Goal: Task Accomplishment & Management: Manage account settings

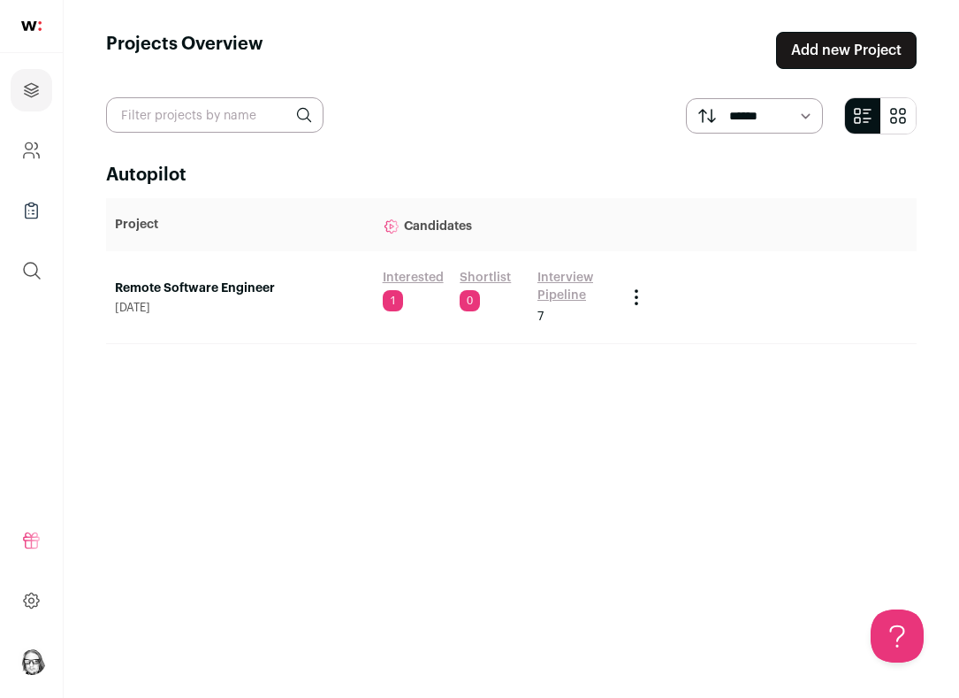
click at [548, 277] on link "Interview Pipeline" at bounding box center [573, 286] width 71 height 35
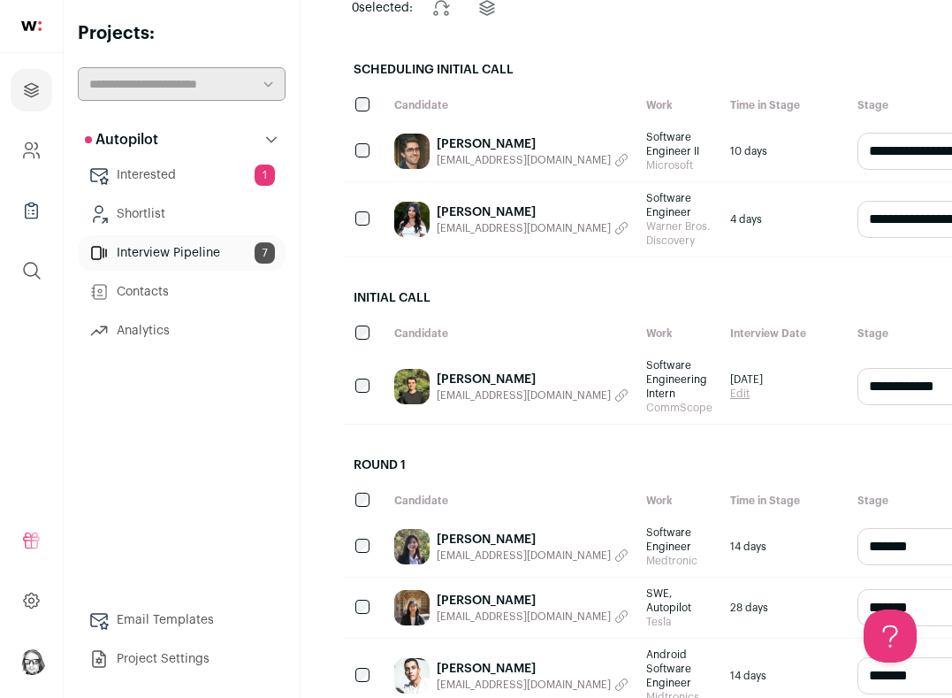
scroll to position [181, 0]
click at [470, 388] on link "[PERSON_NAME]" at bounding box center [533, 379] width 192 height 18
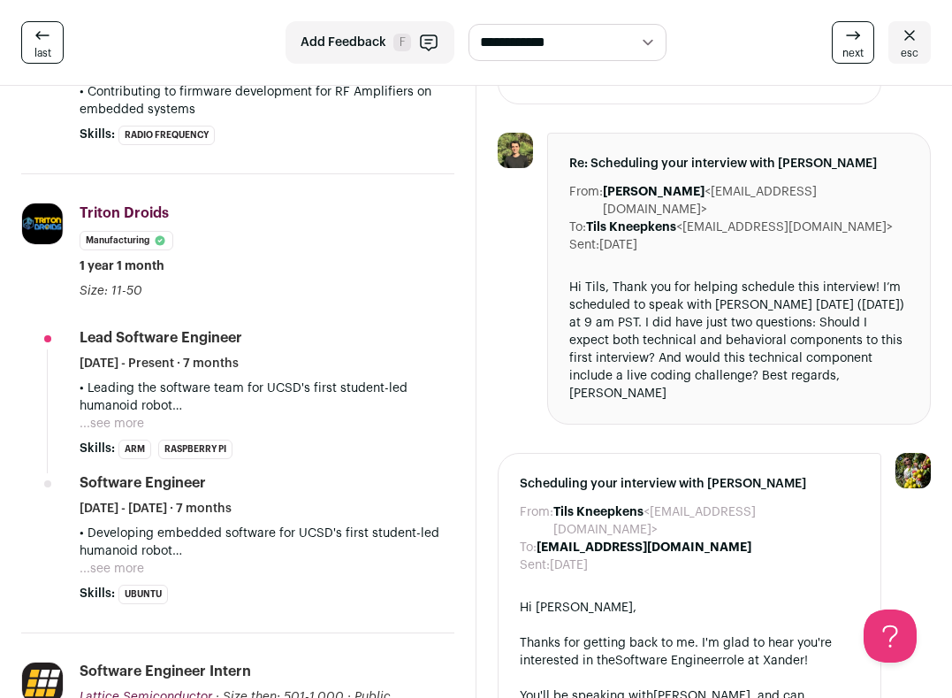
scroll to position [603, 0]
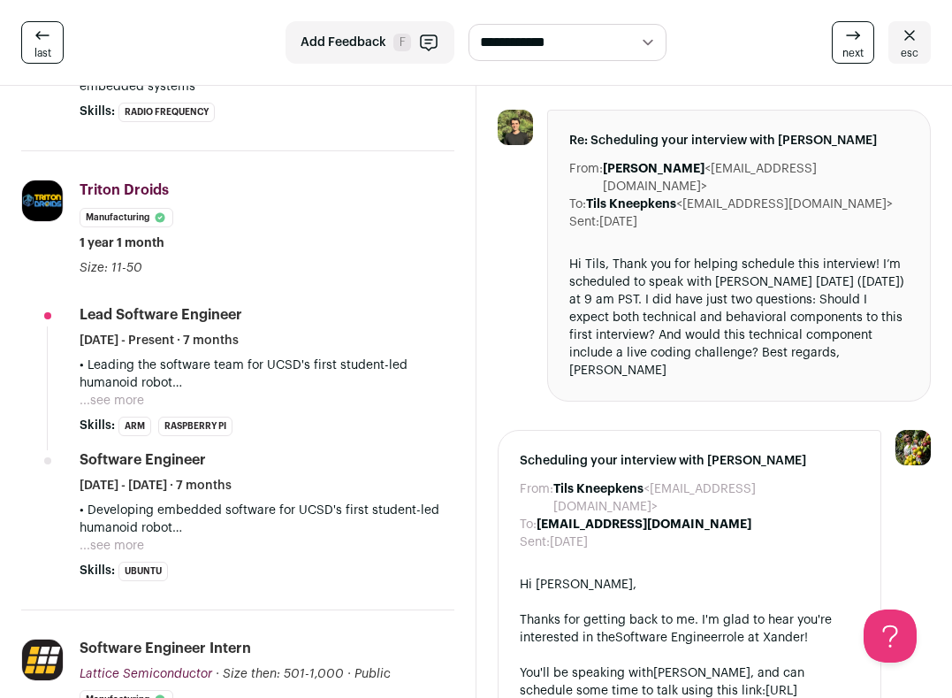
click at [118, 398] on button "...see more" at bounding box center [112, 401] width 65 height 18
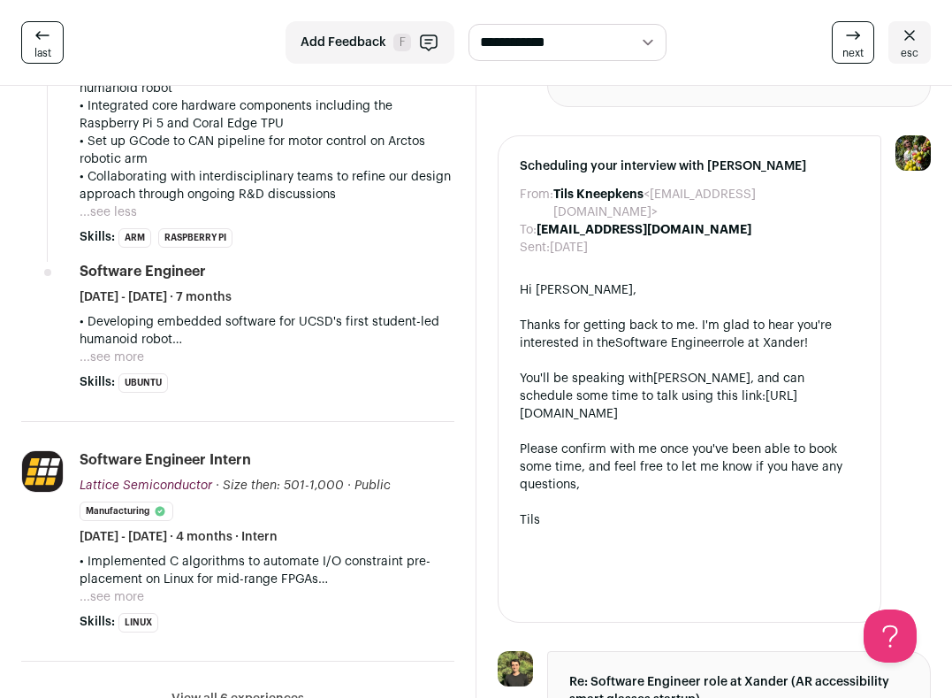
scroll to position [976, 0]
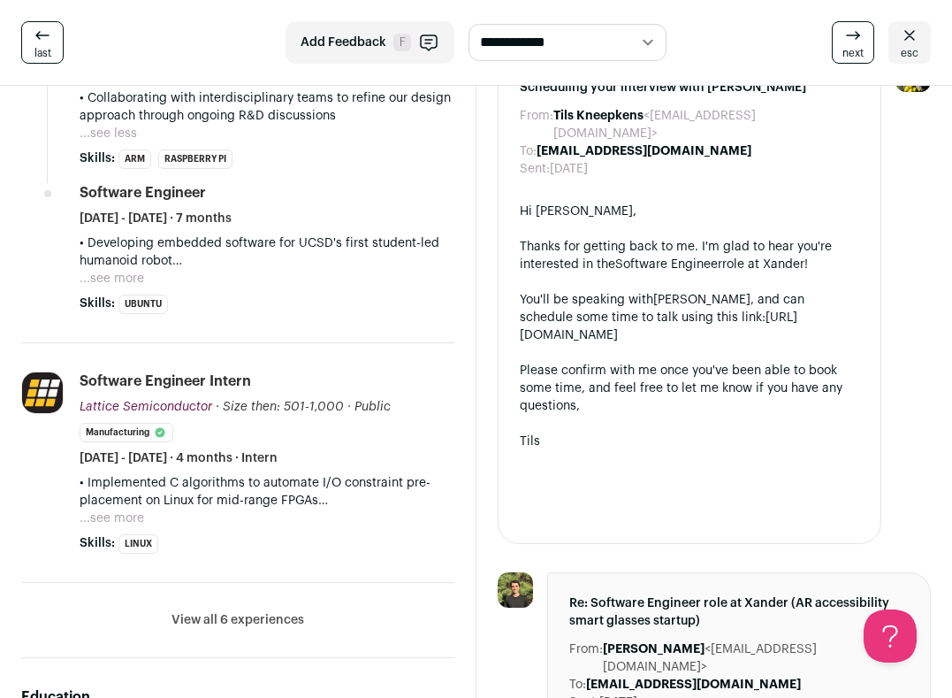
click at [110, 275] on button "...see more" at bounding box center [112, 279] width 65 height 18
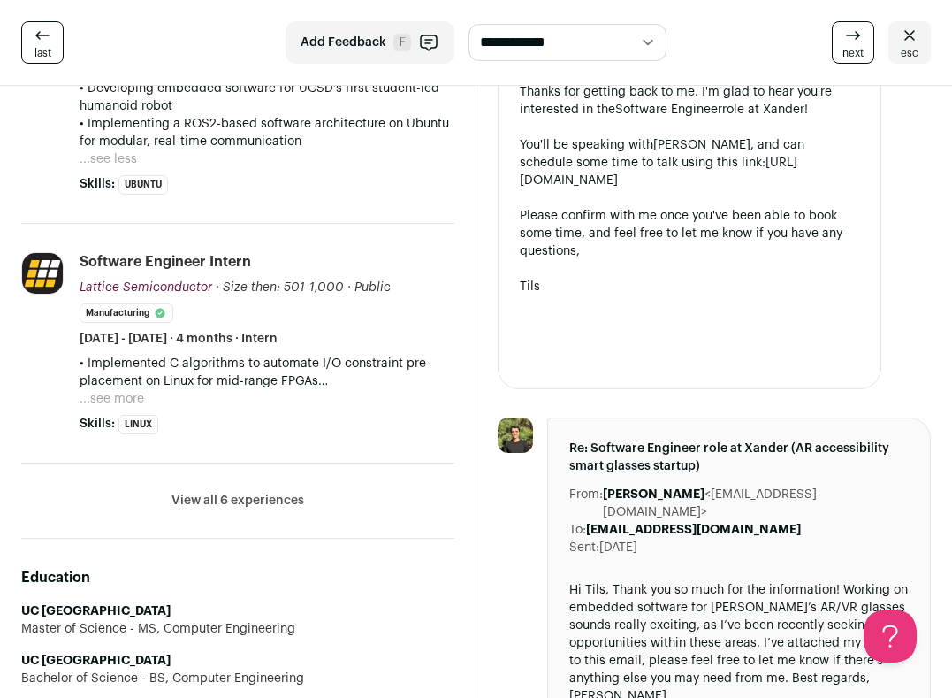
scroll to position [1133, 0]
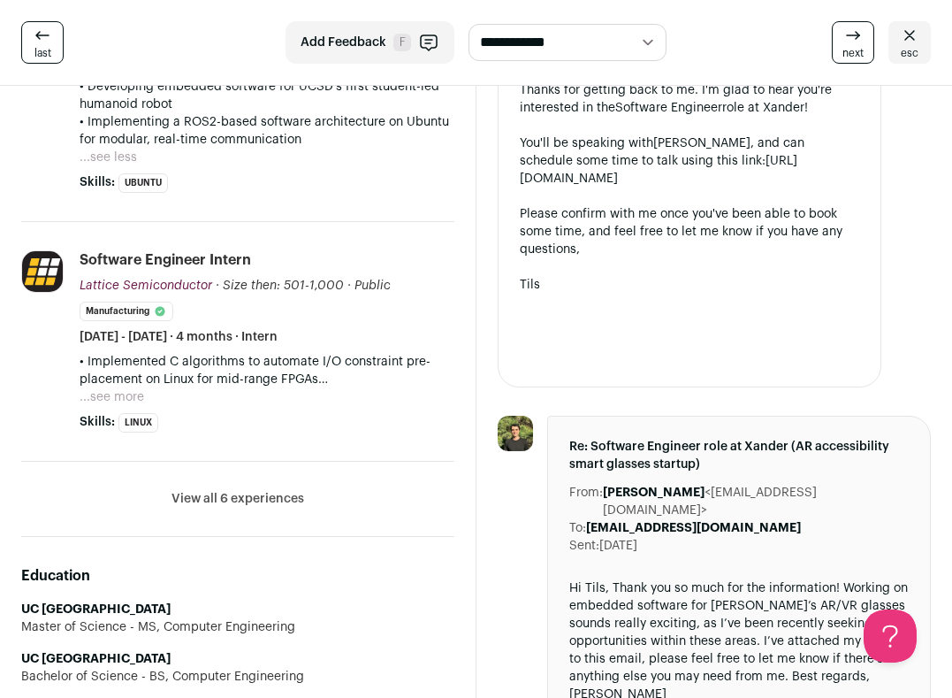
click at [115, 395] on button "...see more" at bounding box center [112, 397] width 65 height 18
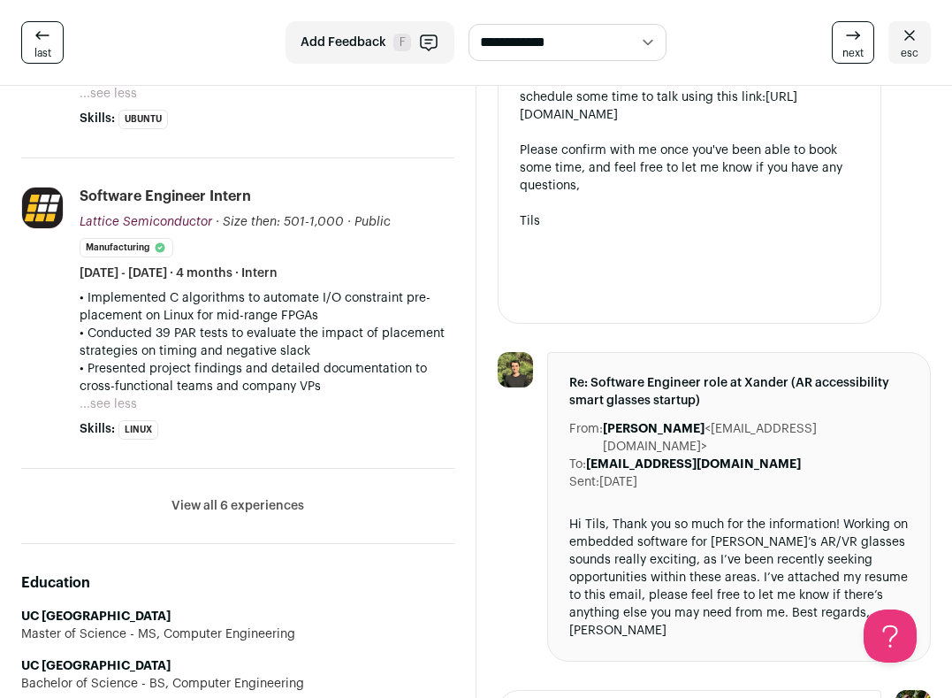
click at [238, 503] on button "View all 6 experiences" at bounding box center [238, 506] width 133 height 18
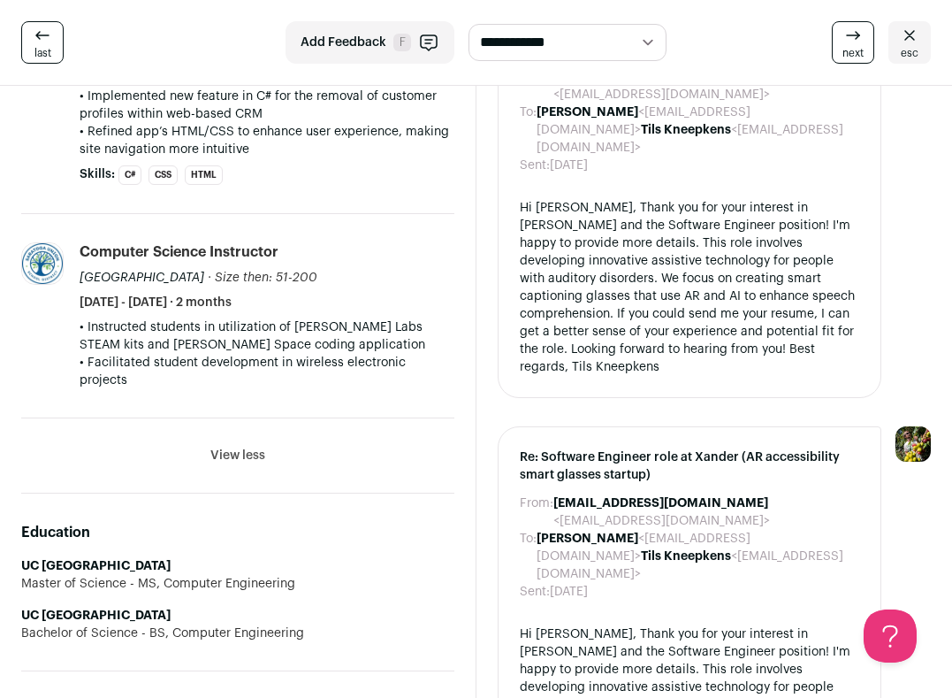
scroll to position [1889, 0]
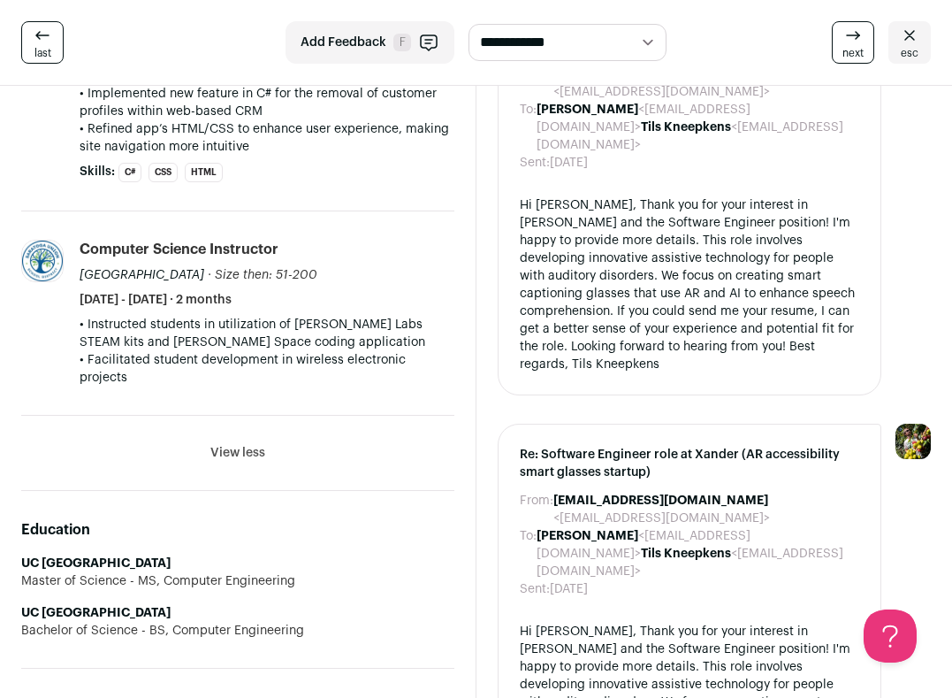
click at [354, 454] on li "View all 6 experiences View less" at bounding box center [237, 453] width 433 height 75
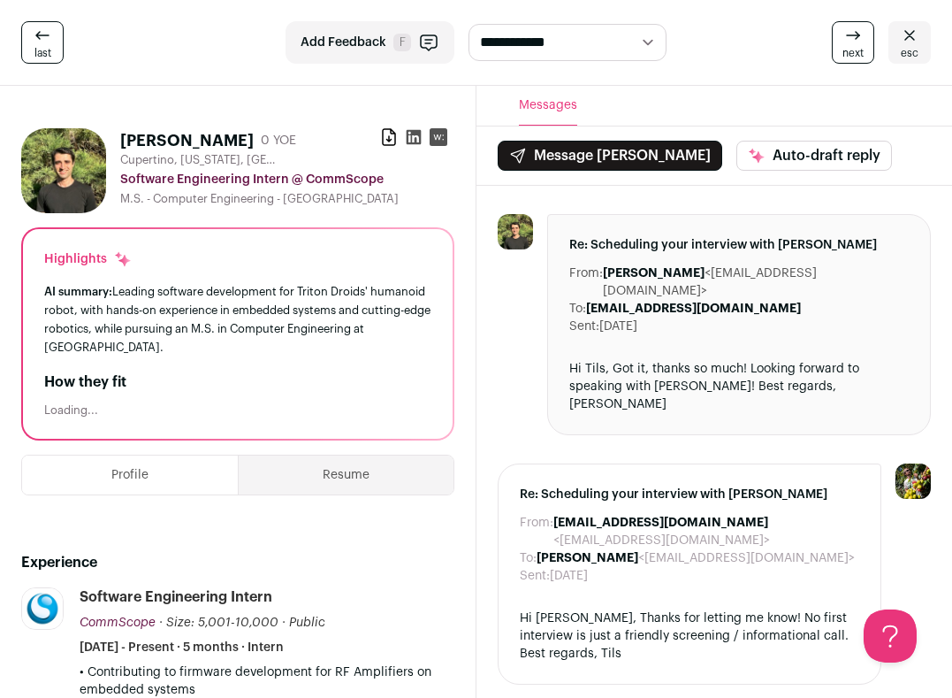
scroll to position [0, 0]
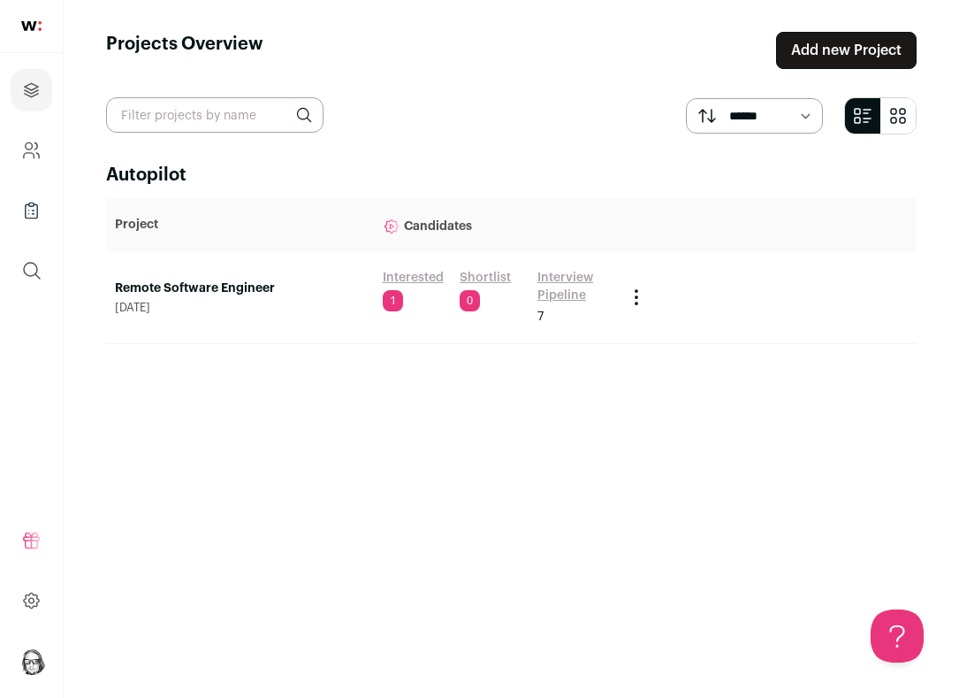
click at [546, 285] on link "Interview Pipeline" at bounding box center [573, 286] width 71 height 35
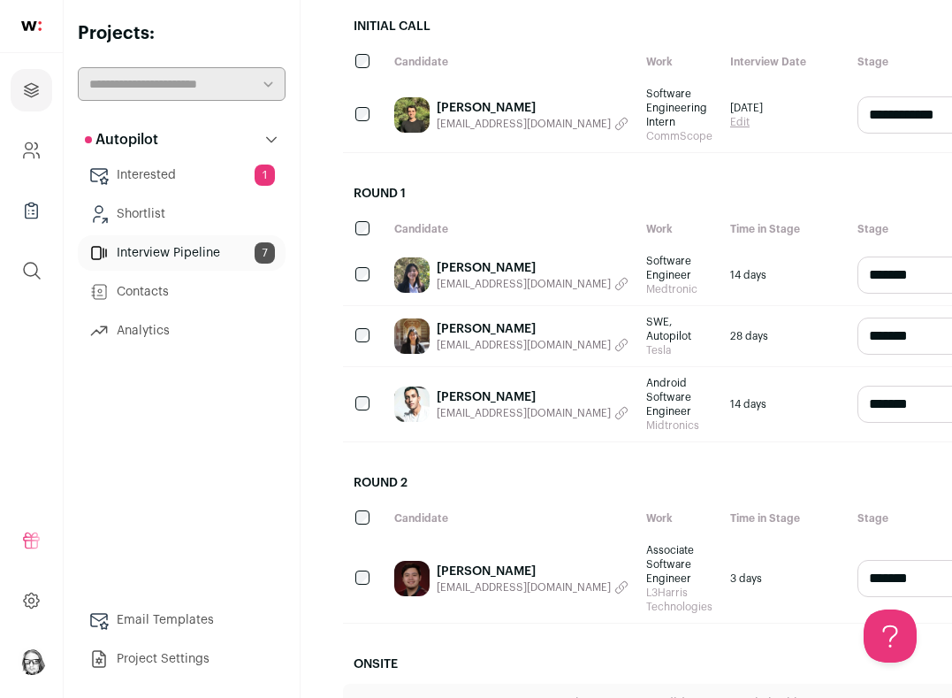
scroll to position [485, 0]
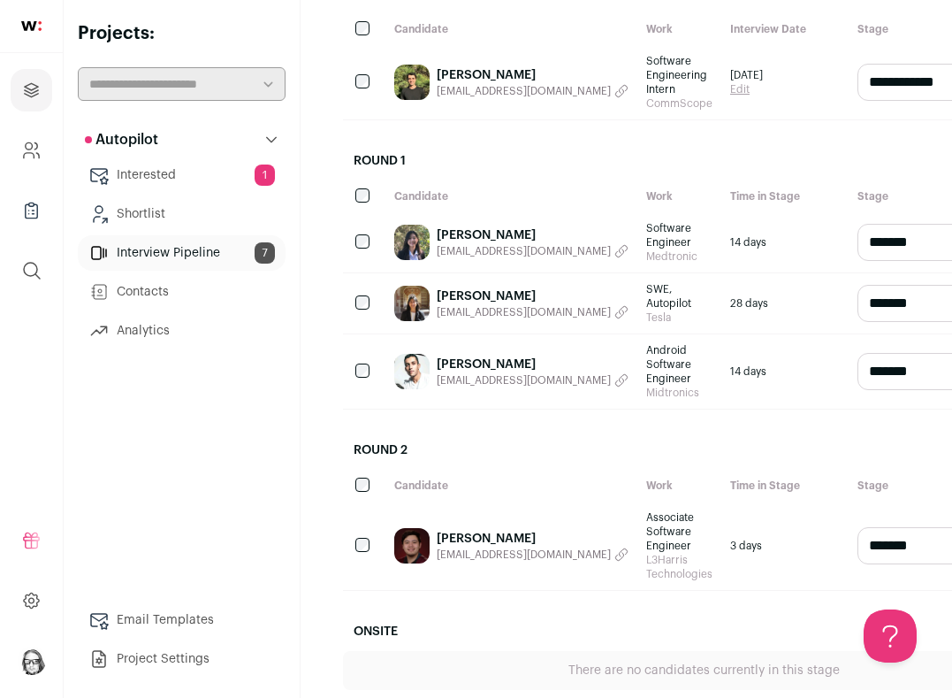
select select "**********"
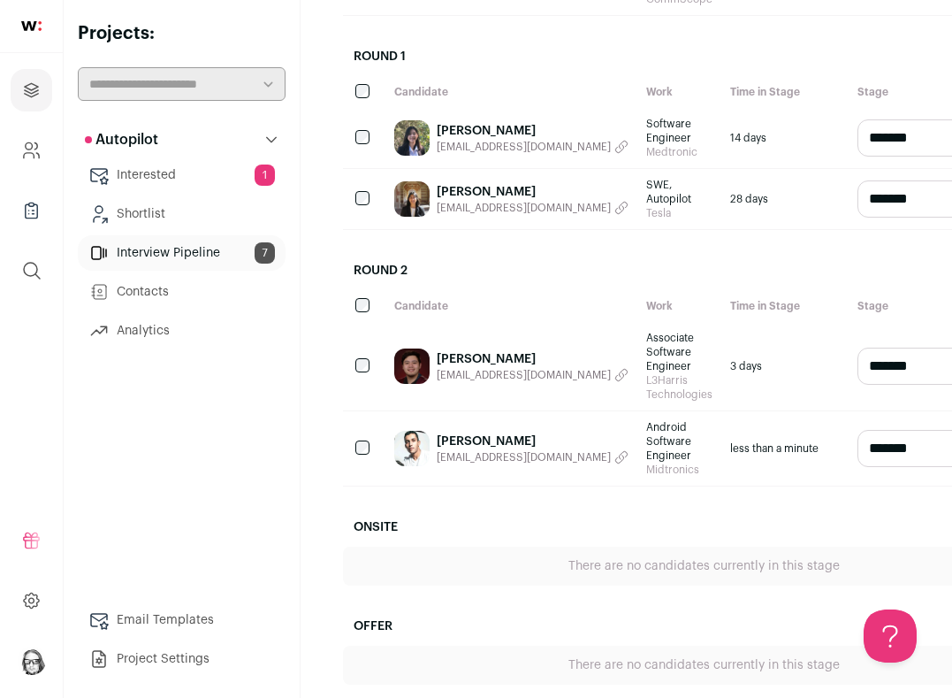
scroll to position [538, 0]
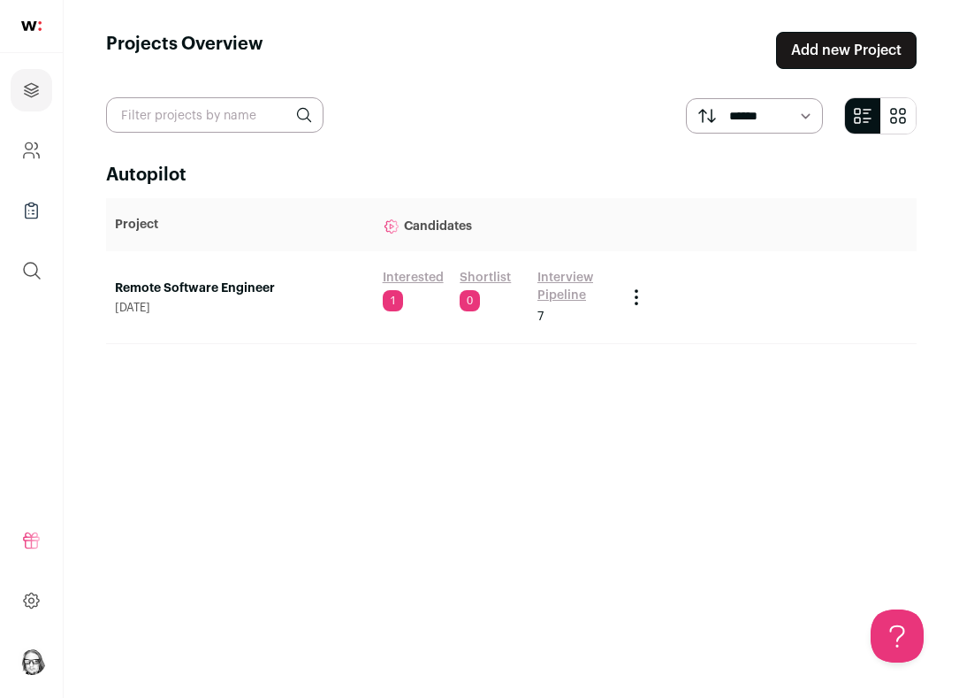
click at [546, 290] on link "Interview Pipeline" at bounding box center [573, 286] width 71 height 35
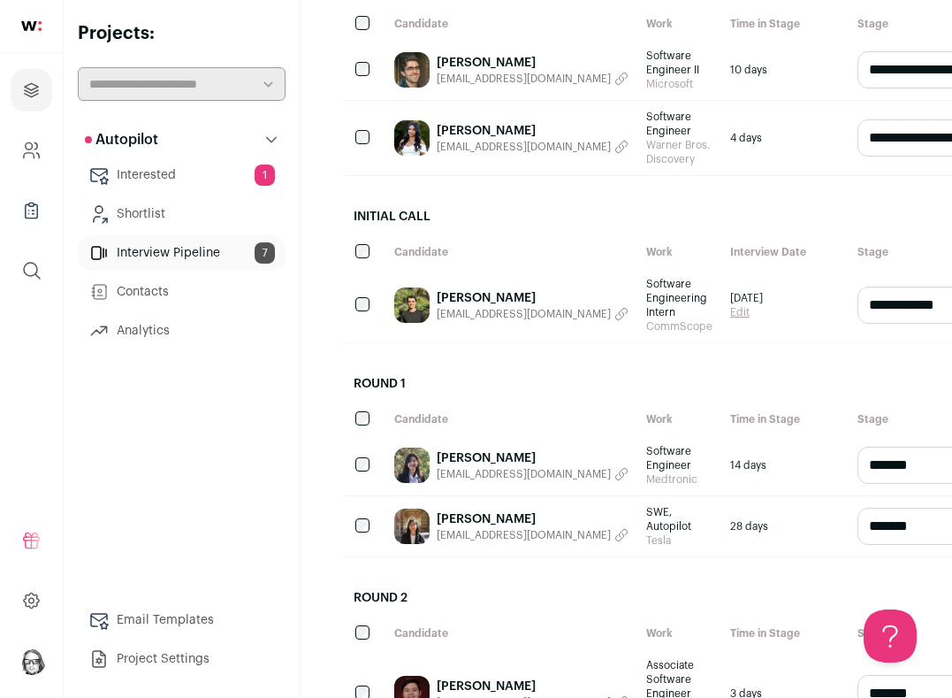
scroll to position [264, 0]
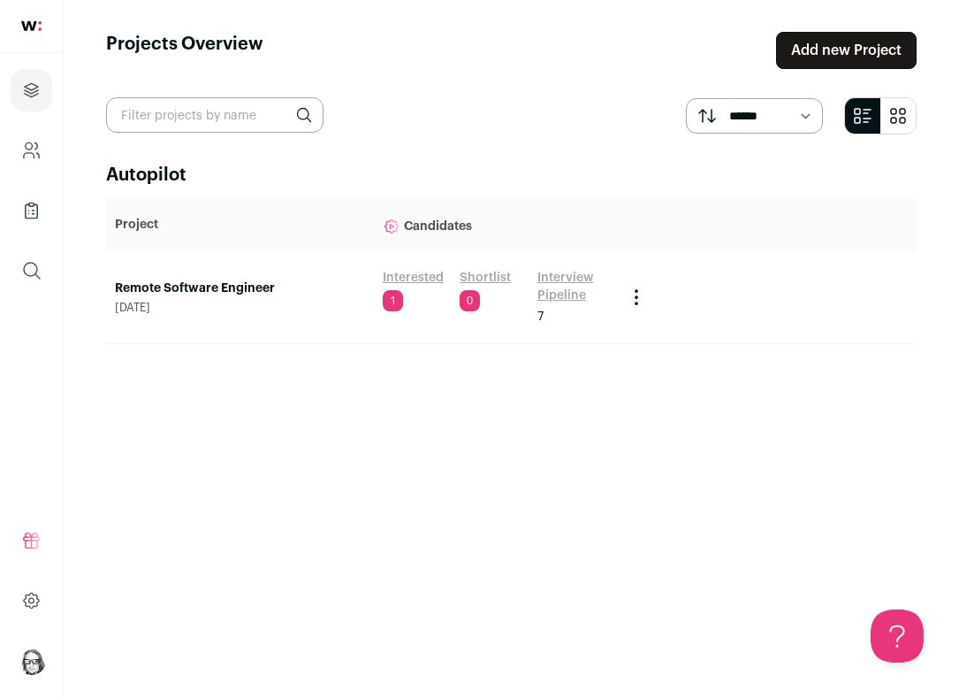
click at [559, 294] on link "Interview Pipeline" at bounding box center [573, 286] width 71 height 35
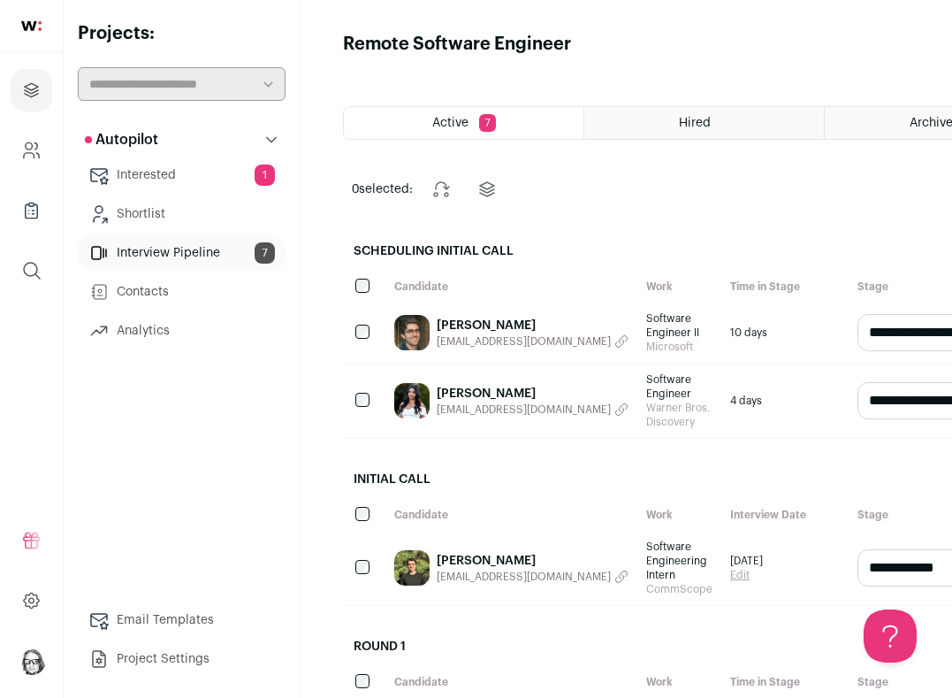
scroll to position [165, 0]
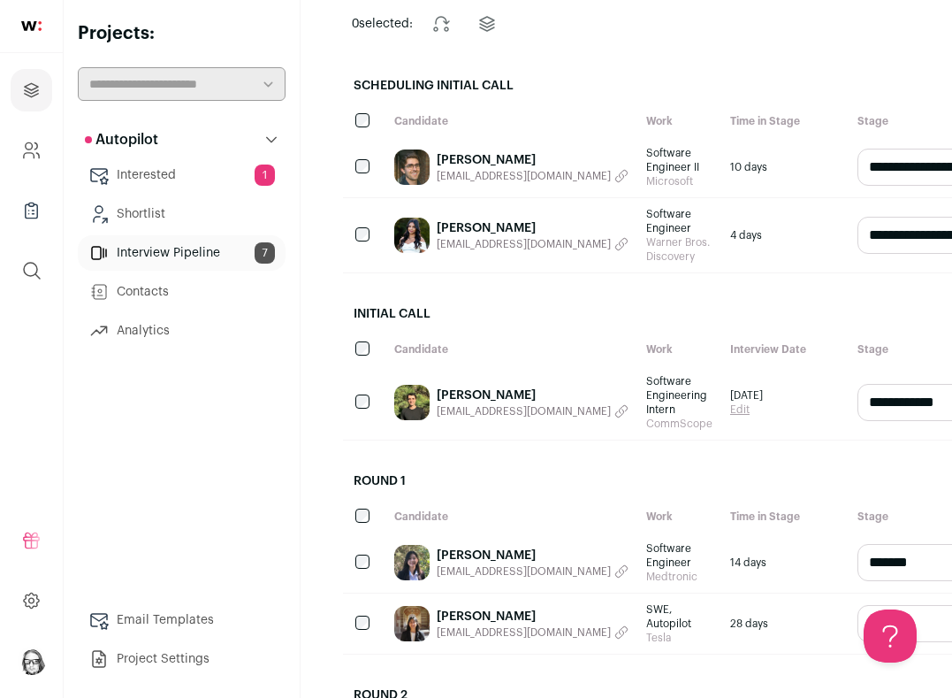
select select "********"
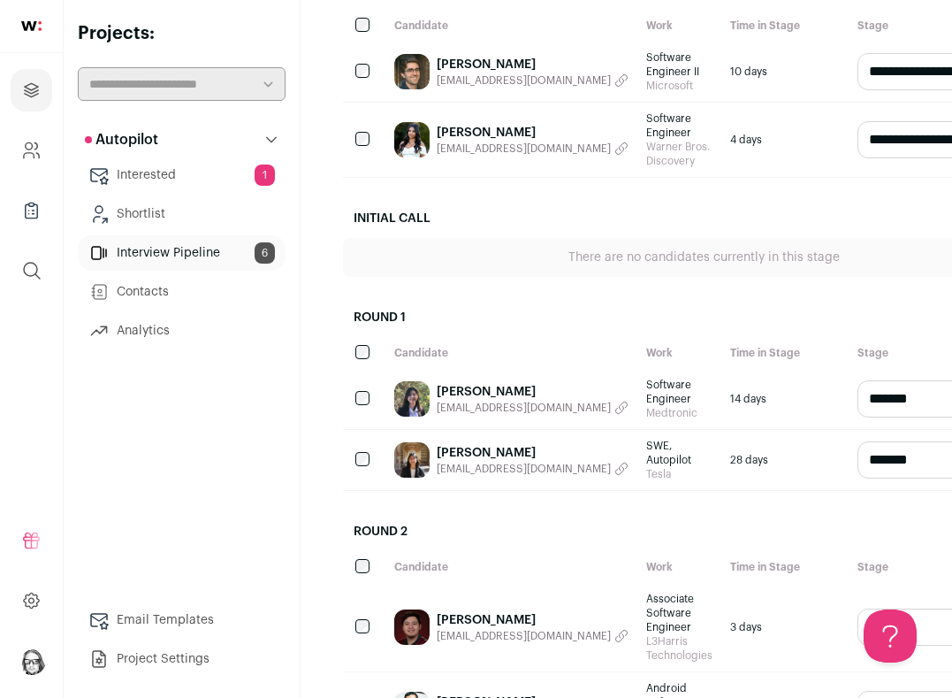
scroll to position [261, 0]
click at [128, 172] on link "Interested 1" at bounding box center [182, 174] width 208 height 35
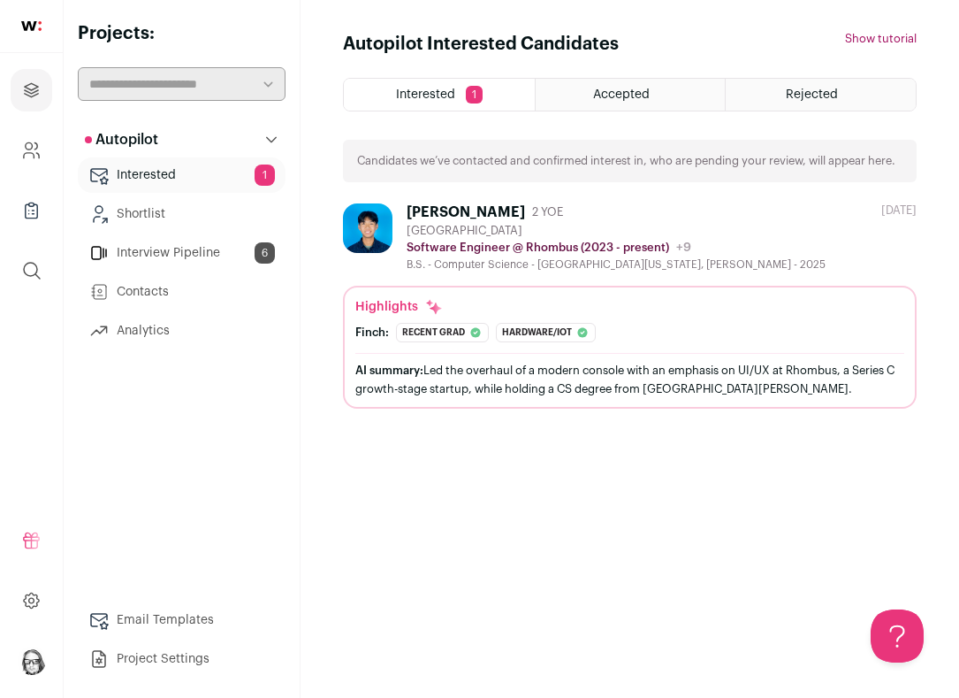
click at [456, 221] on div "Samuel Li" at bounding box center [466, 212] width 118 height 18
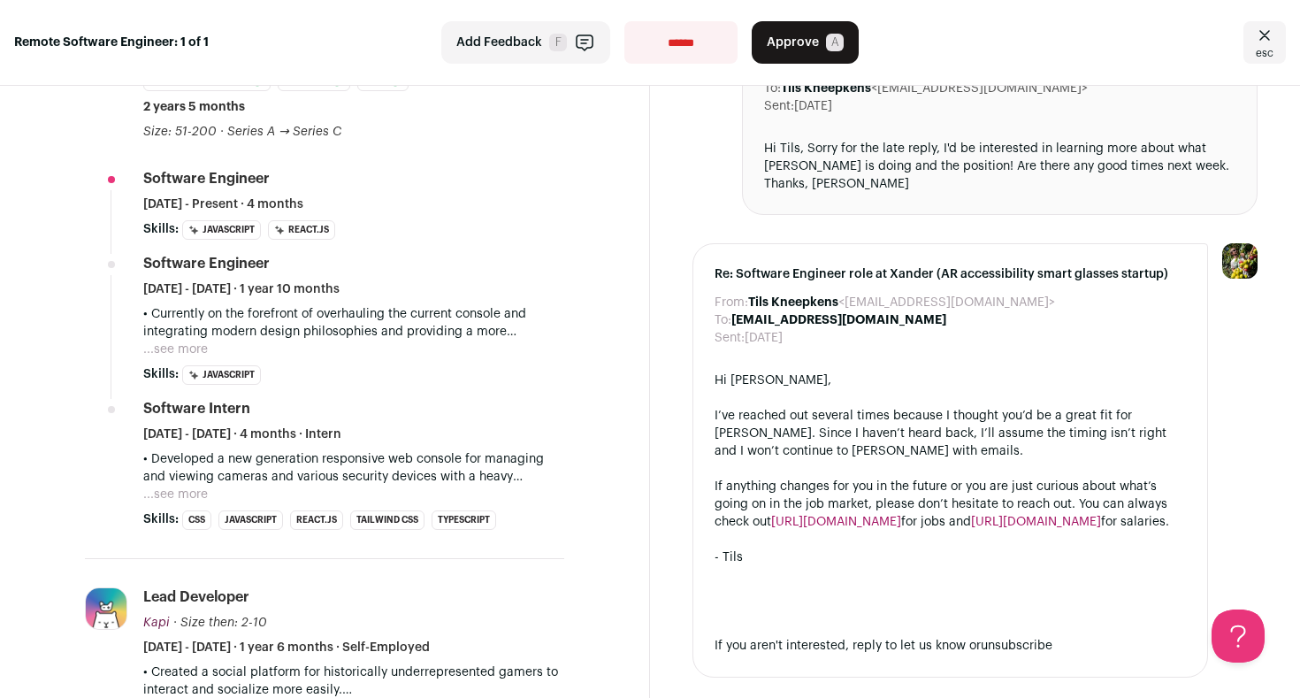
scroll to position [626, 0]
click at [188, 485] on button "...see more" at bounding box center [175, 494] width 65 height 18
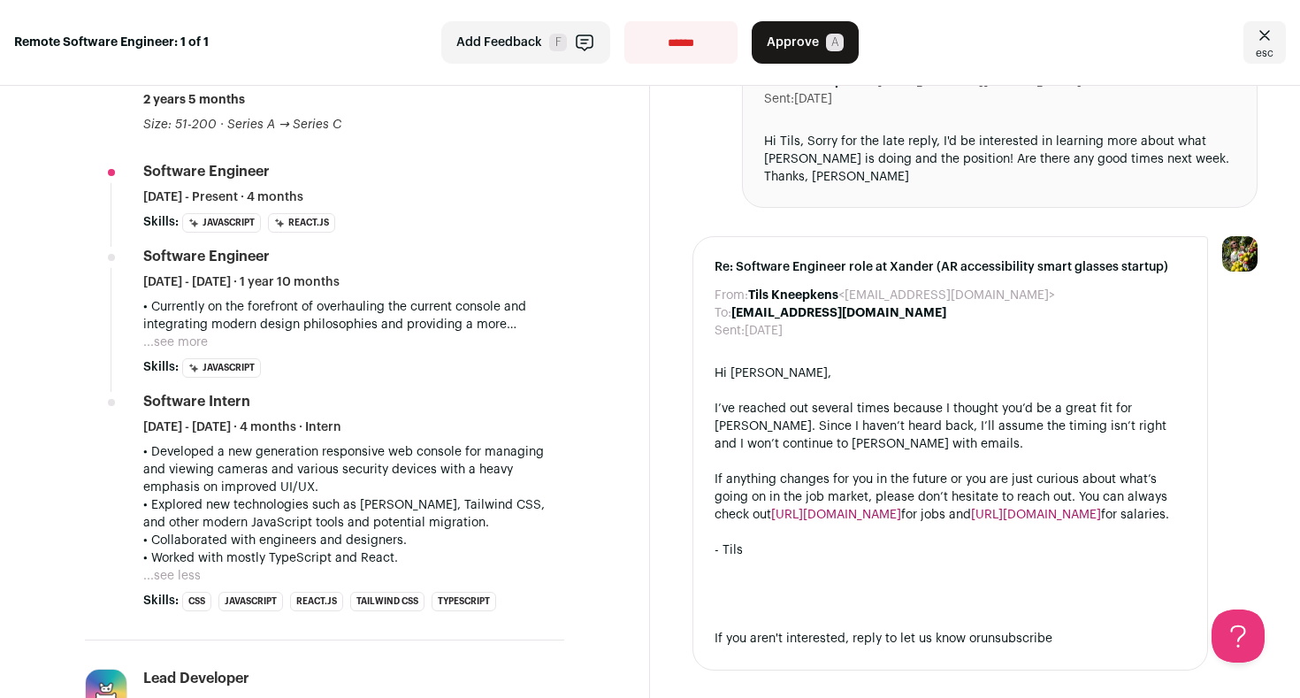
scroll to position [640, 0]
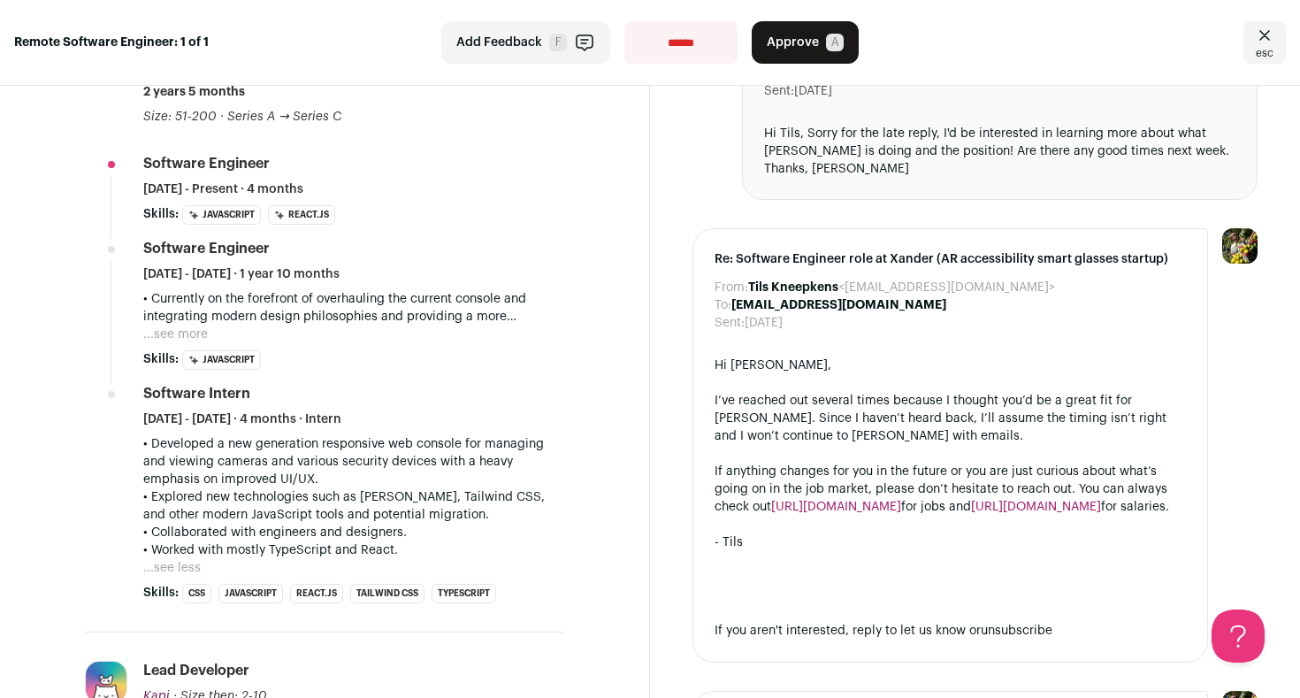
click at [206, 313] on p "• Currently on the forefront of overhauling the current console and integrating…" at bounding box center [353, 307] width 421 height 35
click at [197, 325] on button "...see more" at bounding box center [175, 334] width 65 height 18
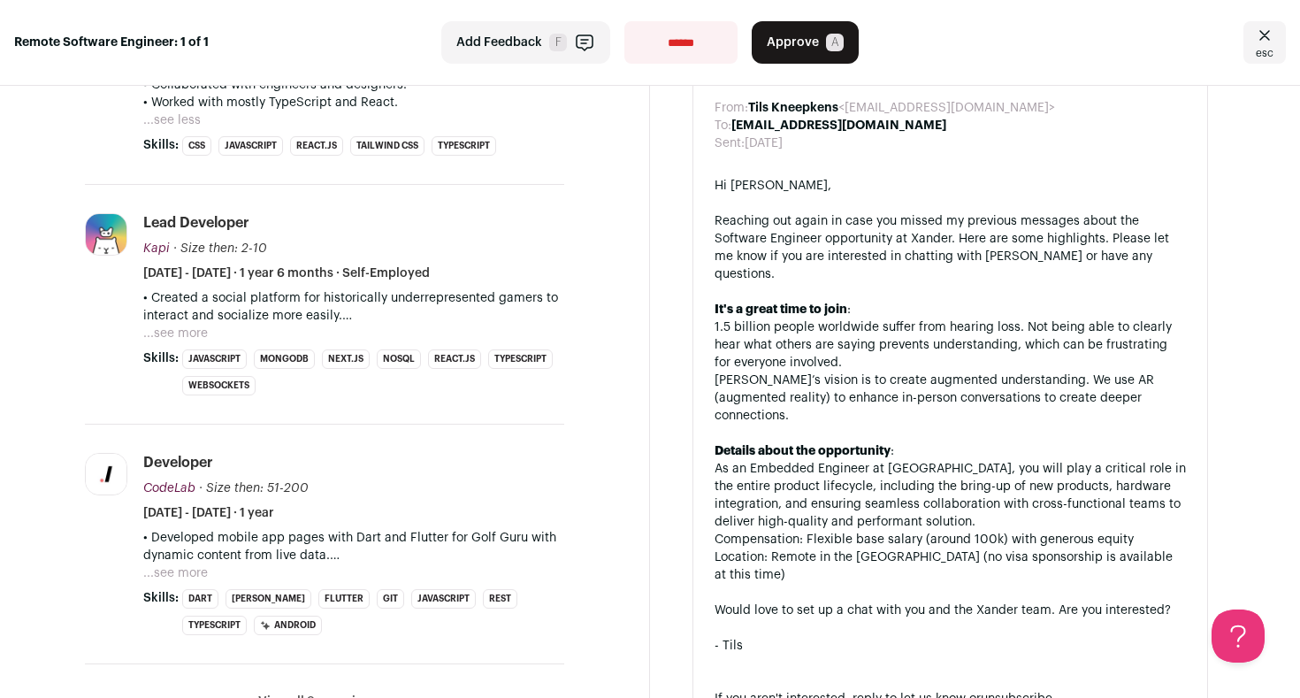
scroll to position [1288, 0]
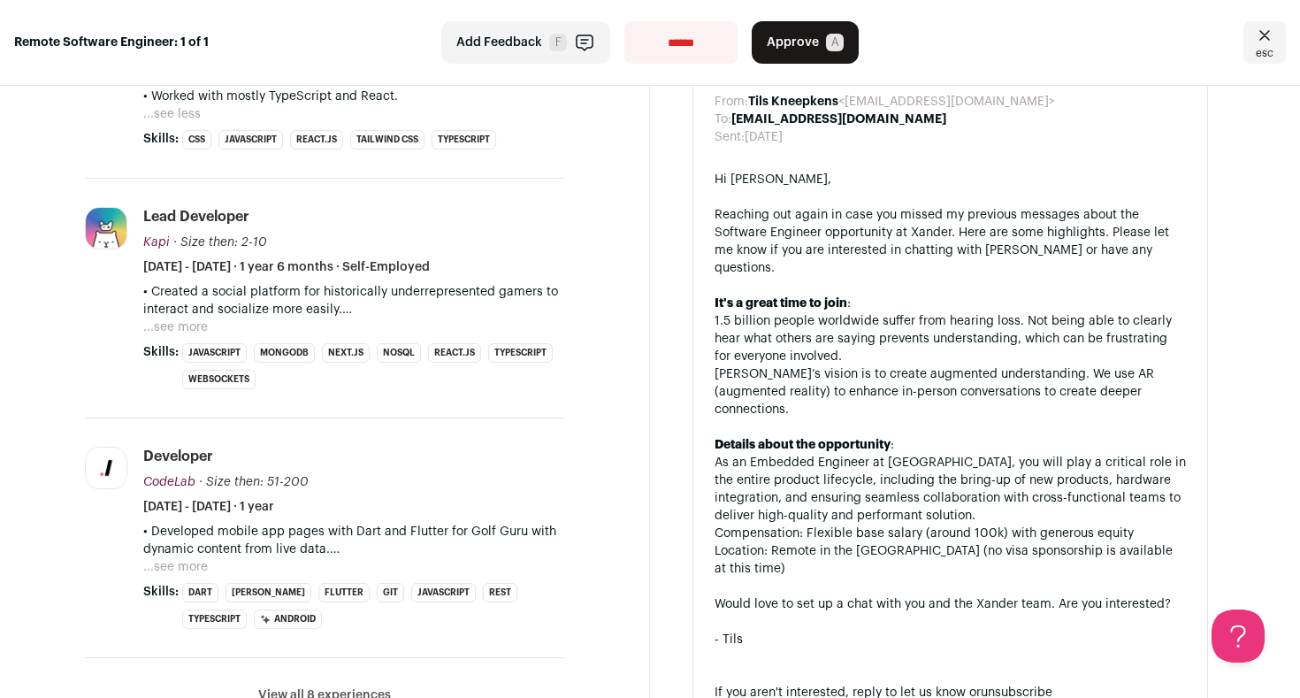
click at [183, 558] on button "...see more" at bounding box center [175, 567] width 65 height 18
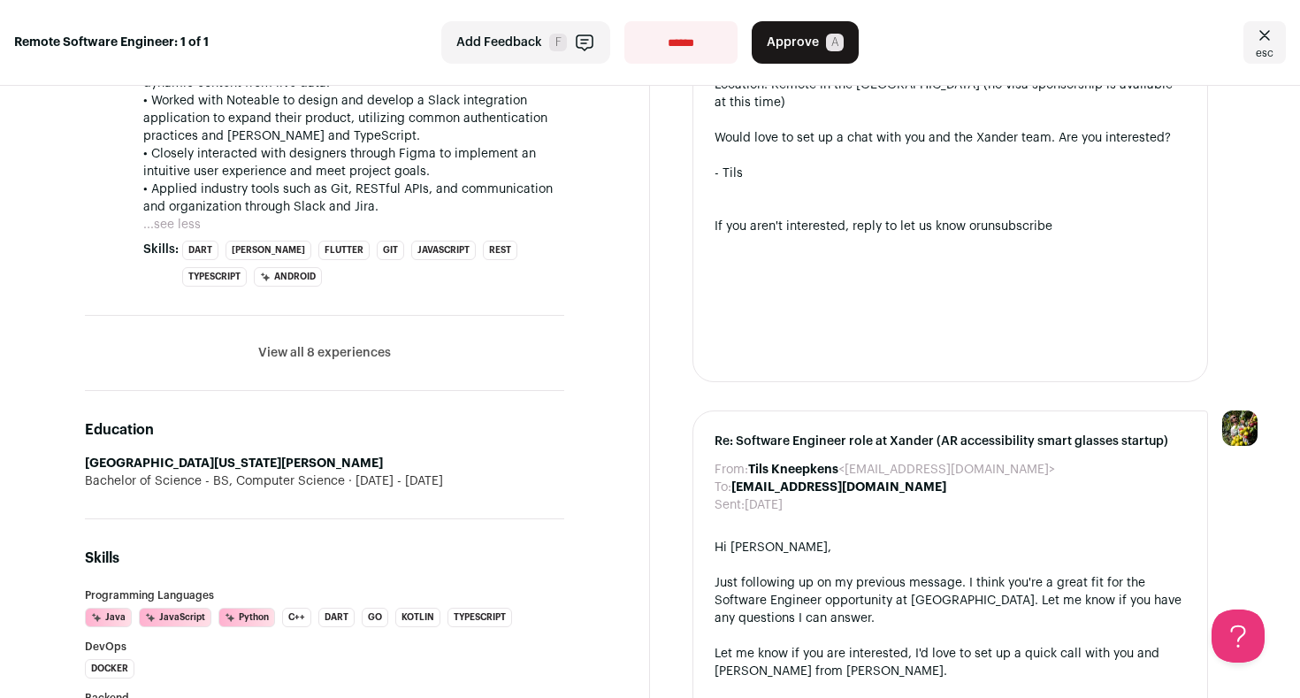
scroll to position [1795, 0]
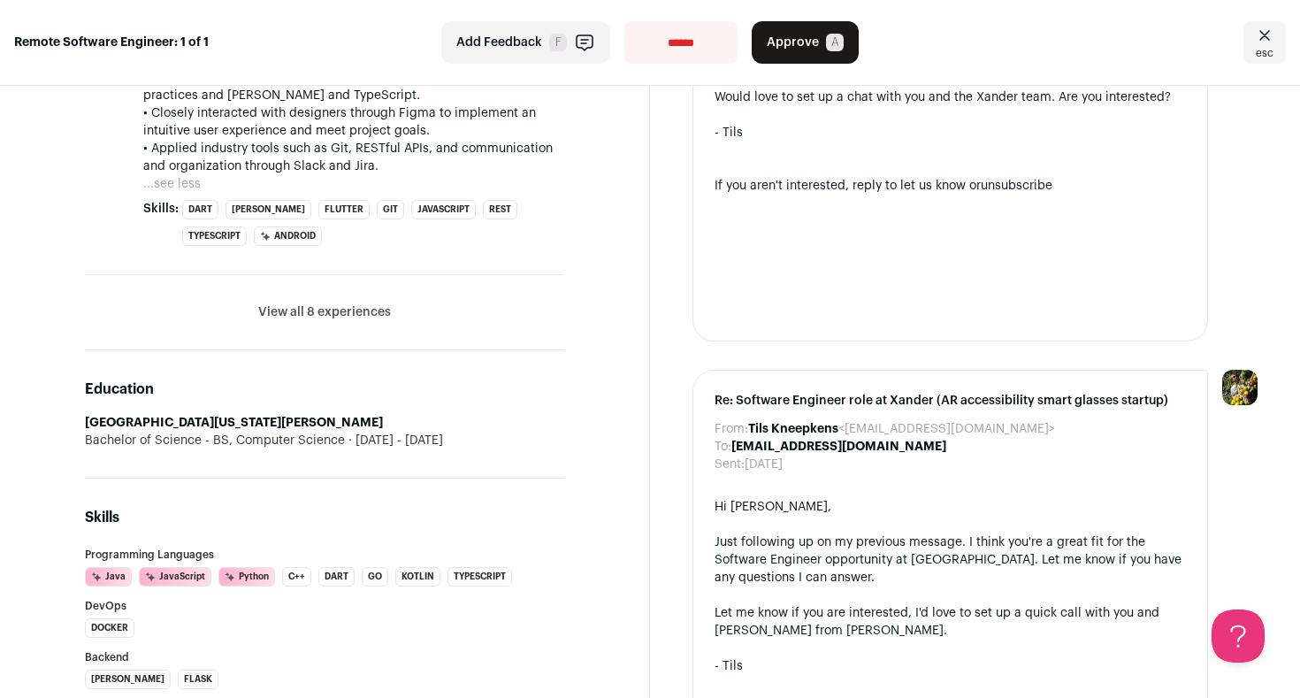
click at [351, 292] on li "View all 8 experiences View less" at bounding box center [324, 312] width 479 height 75
click at [353, 303] on button "View all 8 experiences" at bounding box center [324, 312] width 133 height 18
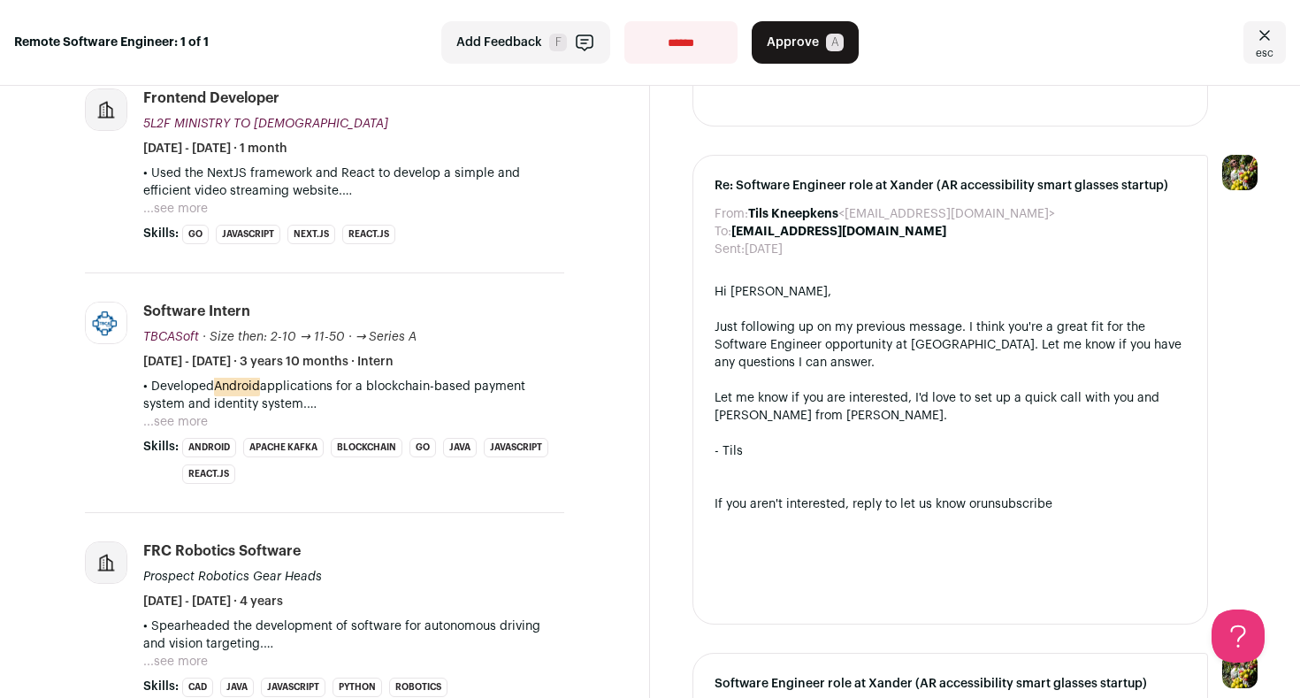
scroll to position [2013, 0]
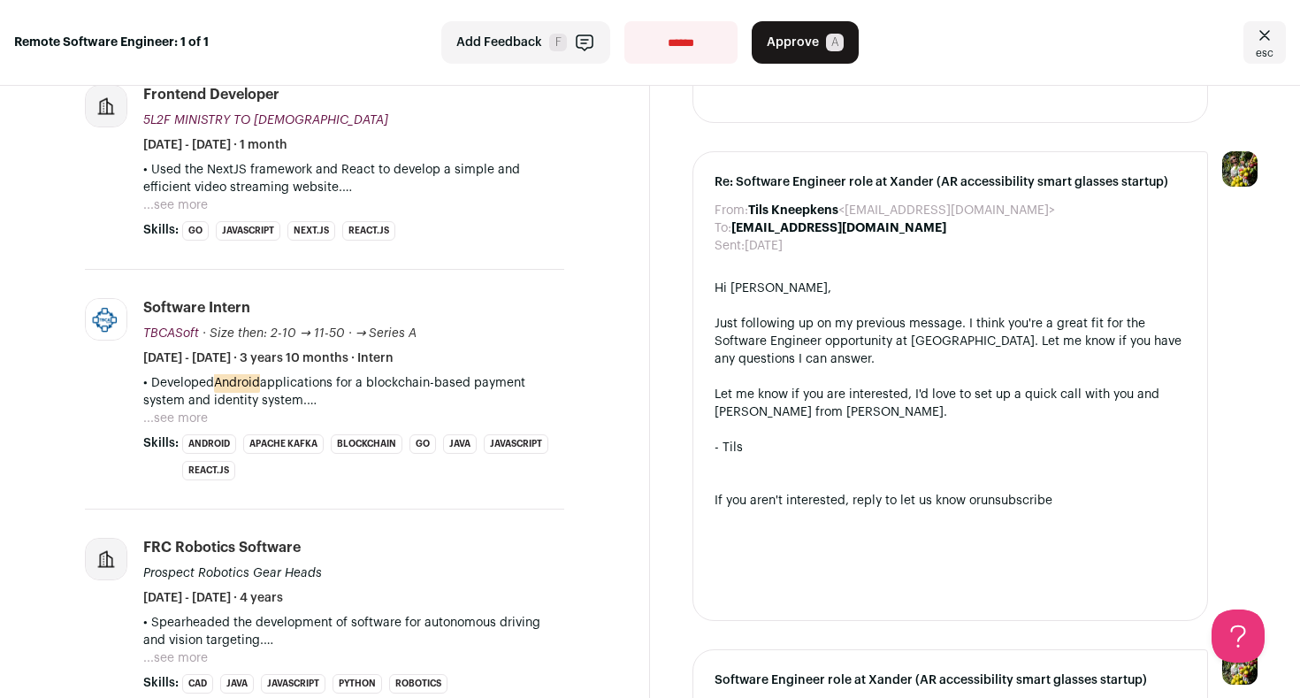
click at [189, 409] on button "...see more" at bounding box center [175, 418] width 65 height 18
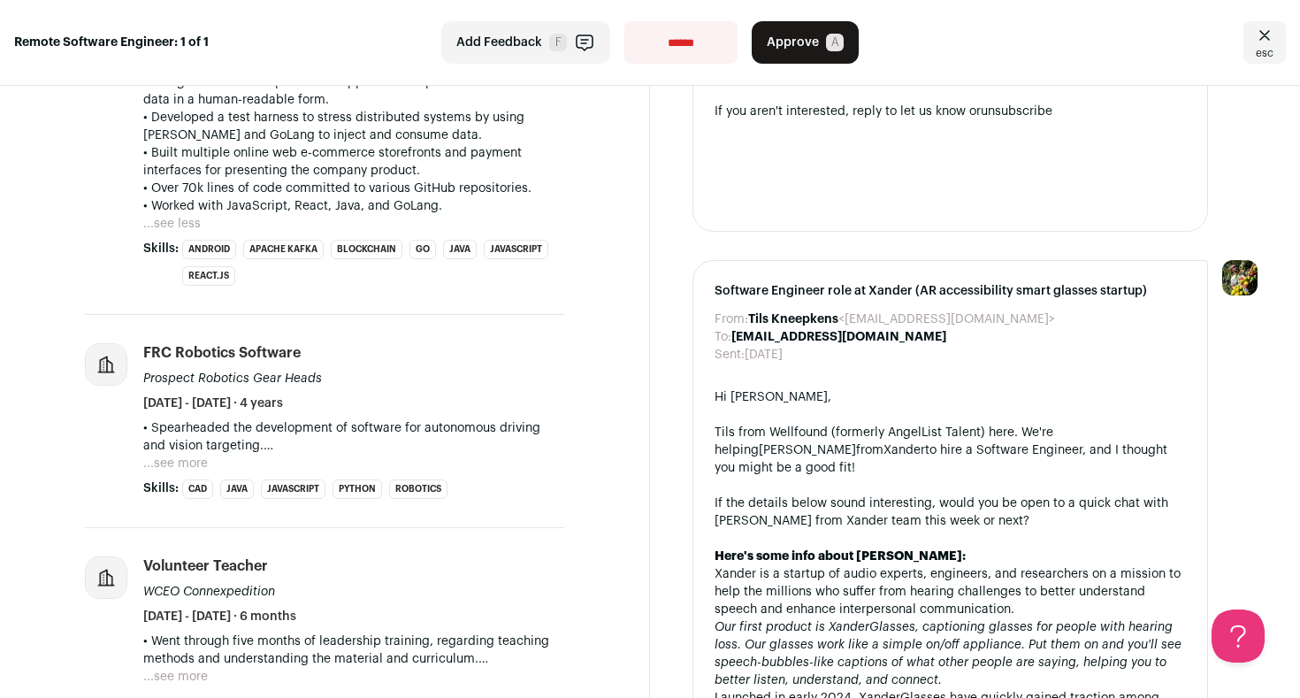
scroll to position [2404, 0]
click at [169, 453] on button "...see more" at bounding box center [175, 462] width 65 height 18
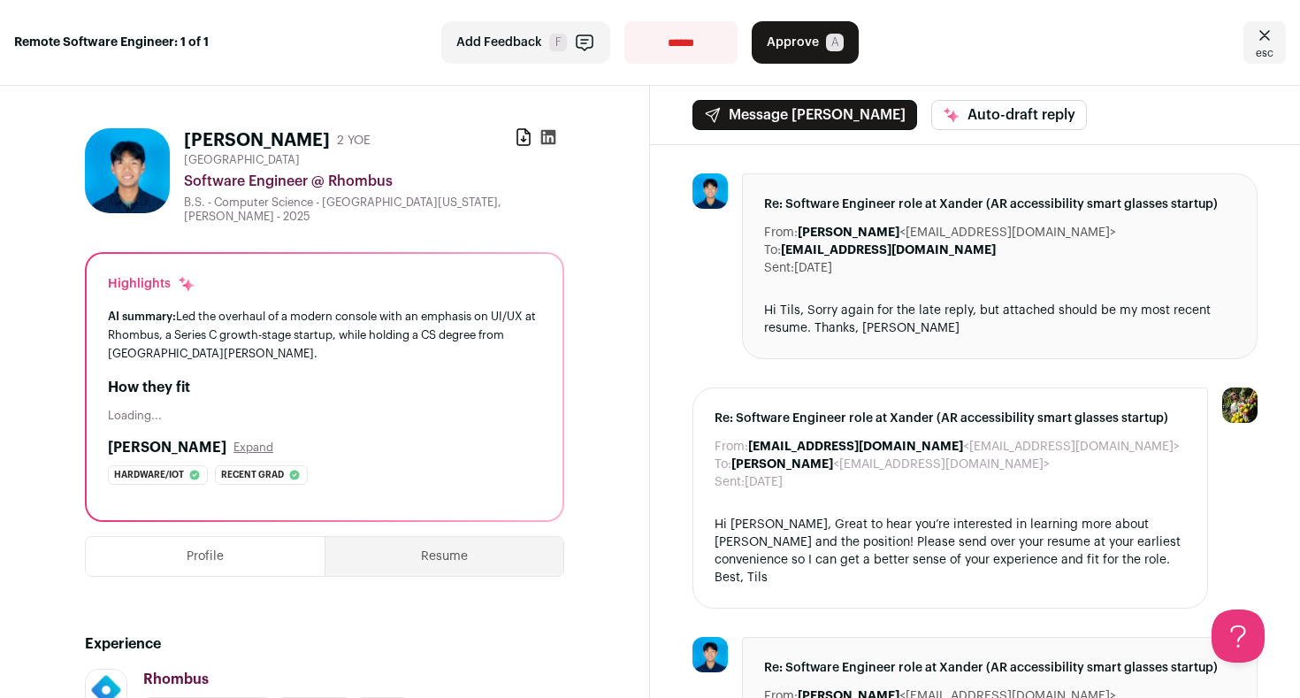
scroll to position [0, 0]
select select "**********"
